Goal: Check status: Check status

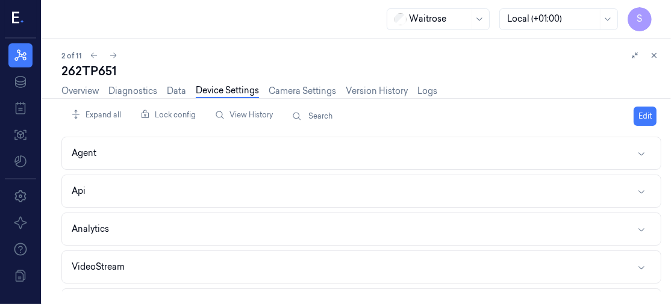
scroll to position [574, 0]
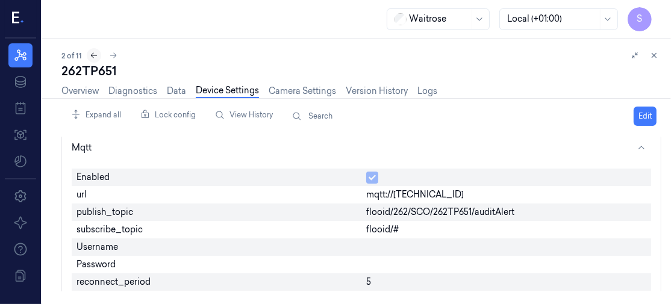
click at [90, 54] on icon at bounding box center [94, 55] width 8 height 8
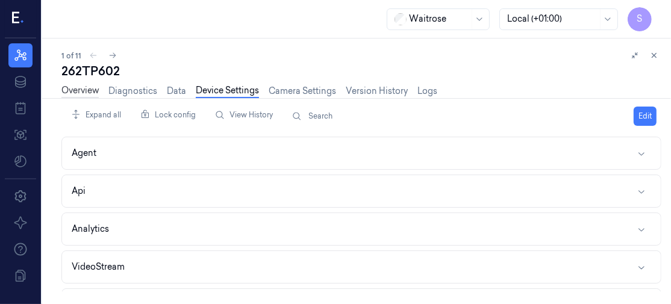
click at [79, 92] on link "Overview" at bounding box center [79, 91] width 37 height 14
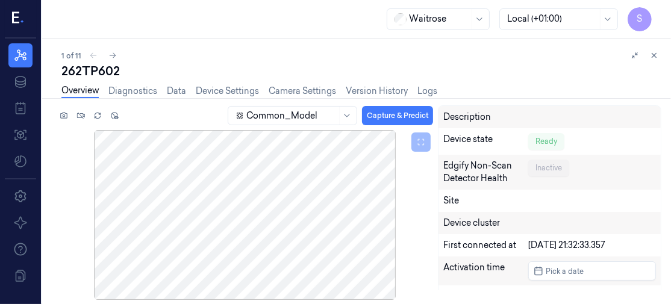
click at [591, 69] on div "262TP602" at bounding box center [361, 71] width 600 height 17
click at [630, 55] on button at bounding box center [634, 55] width 14 height 14
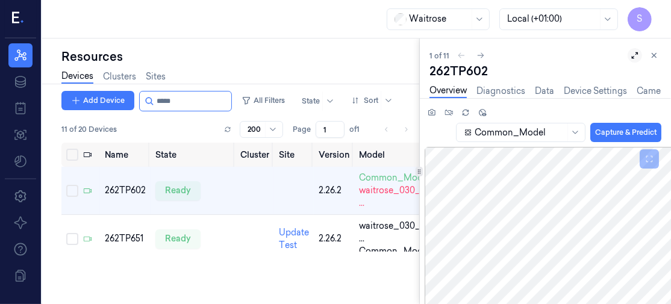
scroll to position [0, 4]
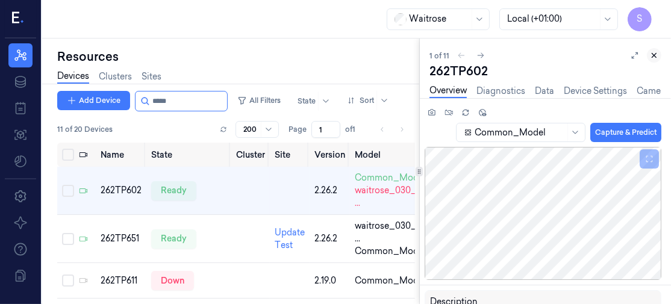
click at [656, 50] on button at bounding box center [653, 55] width 14 height 14
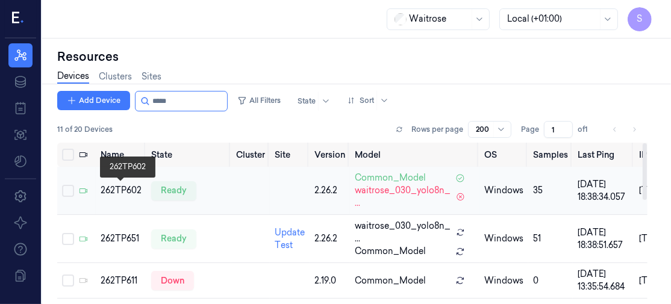
click at [119, 194] on div "262TP602" at bounding box center [121, 190] width 41 height 13
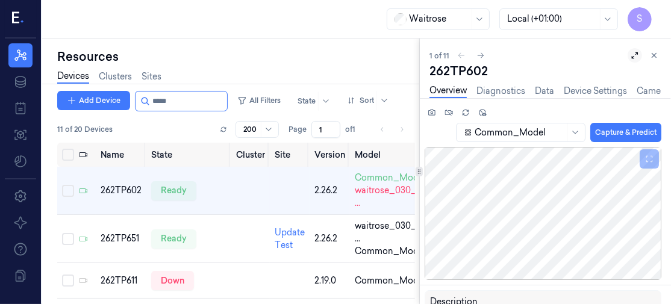
click at [631, 54] on icon at bounding box center [634, 55] width 8 height 8
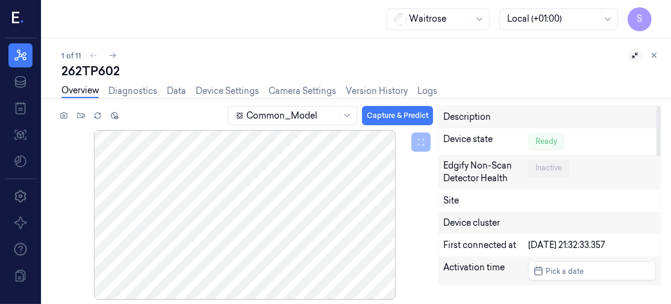
drag, startPoint x: 659, startPoint y: 115, endPoint x: 669, endPoint y: 39, distance: 77.2
click at [660, 106] on div at bounding box center [658, 131] width 4 height 51
click at [54, 16] on div "Waitrose Local (+01:00) S" at bounding box center [356, 19] width 628 height 39
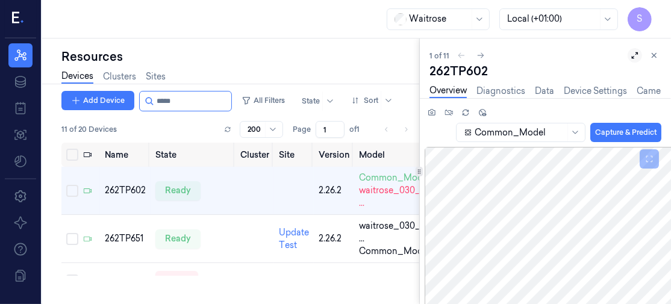
scroll to position [0, 4]
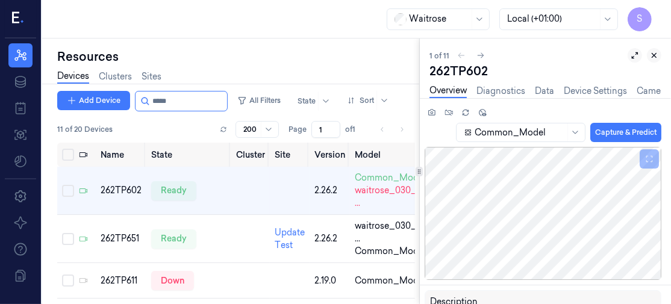
click at [651, 58] on icon at bounding box center [653, 55] width 8 height 8
